Goal: Task Accomplishment & Management: Manage account settings

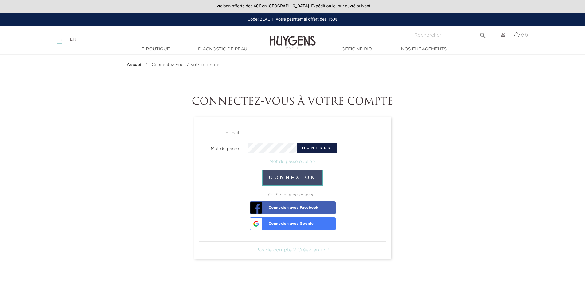
type input "[EMAIL_ADDRESS][DOMAIN_NAME]"
click at [284, 180] on button "Connexion" at bounding box center [292, 178] width 61 height 16
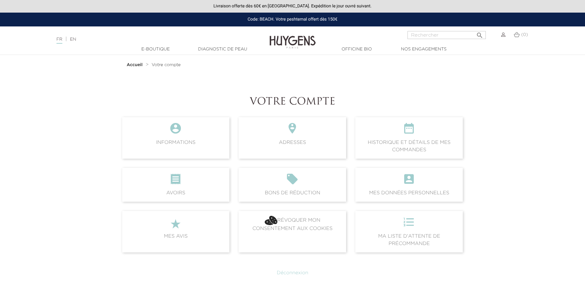
click at [502, 34] on img at bounding box center [503, 35] width 4 height 4
click at [188, 140] on span " Informations" at bounding box center [176, 137] width 108 height 41
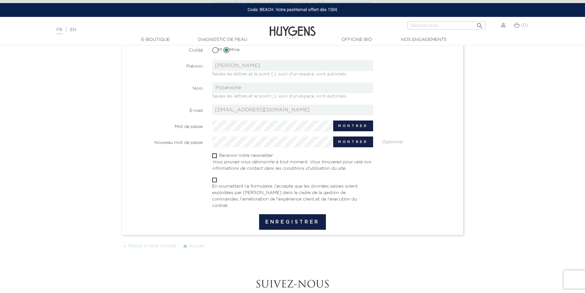
scroll to position [92, 0]
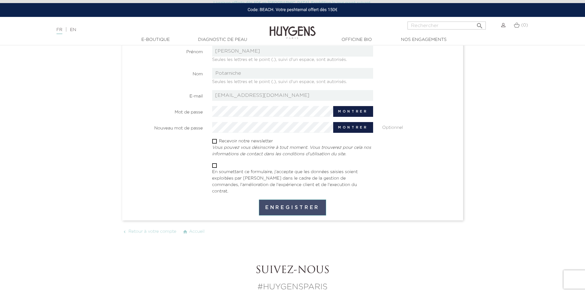
click at [289, 202] on button "Enregistrer" at bounding box center [292, 207] width 67 height 16
click at [446, 161] on section "Civilité M Mme Prénom Catalina Elena Seules les lettres et le point (.), suivi …" at bounding box center [292, 112] width 331 height 165
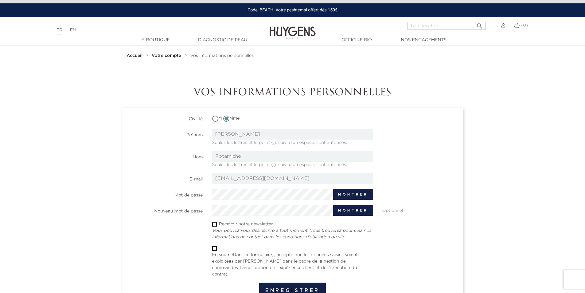
scroll to position [0, 0]
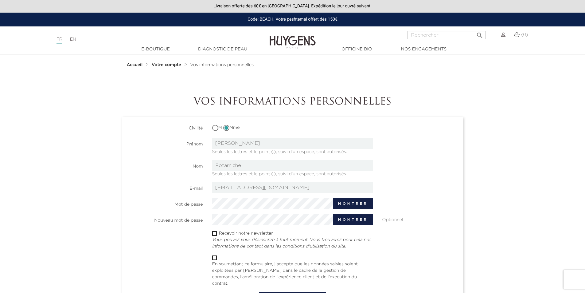
click at [502, 36] on img at bounding box center [503, 35] width 4 height 4
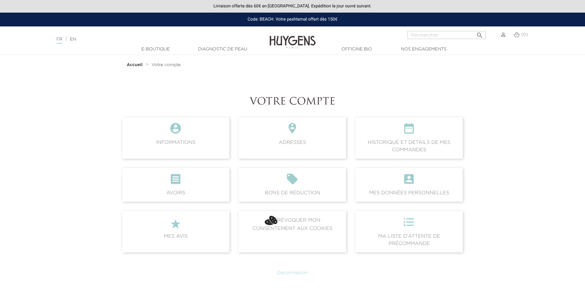
click at [70, 38] on div "FR | EN Français English" at bounding box center [146, 39] width 186 height 7
click at [76, 38] on link "EN" at bounding box center [73, 39] width 6 height 4
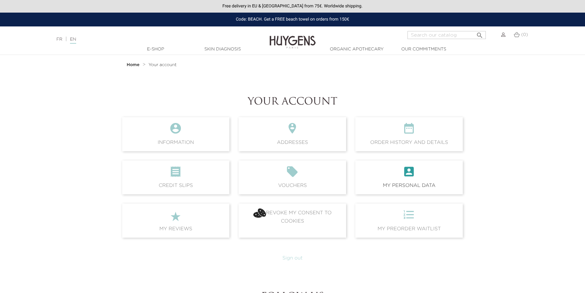
click at [407, 169] on icon "account_box" at bounding box center [409, 173] width 98 height 17
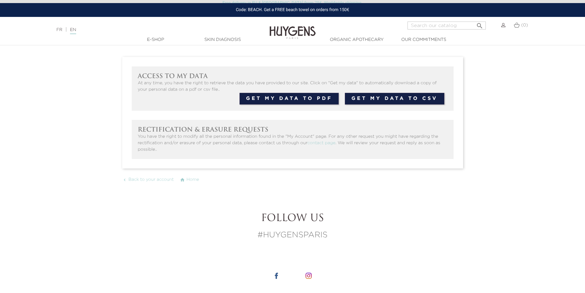
scroll to position [61, 0]
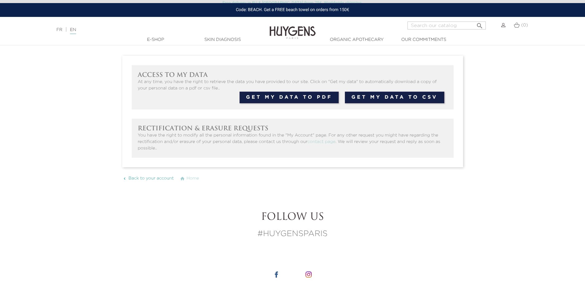
click at [159, 180] on span "Back to your account" at bounding box center [150, 178] width 45 height 4
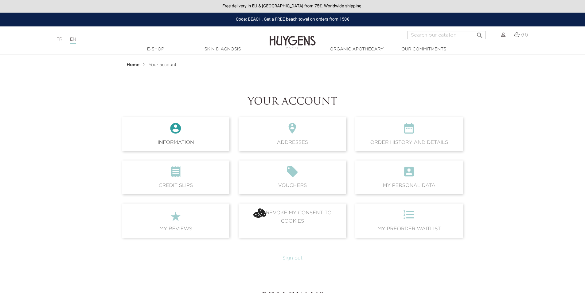
click at [168, 135] on icon "" at bounding box center [176, 130] width 98 height 17
